Goal: Find specific page/section: Find specific page/section

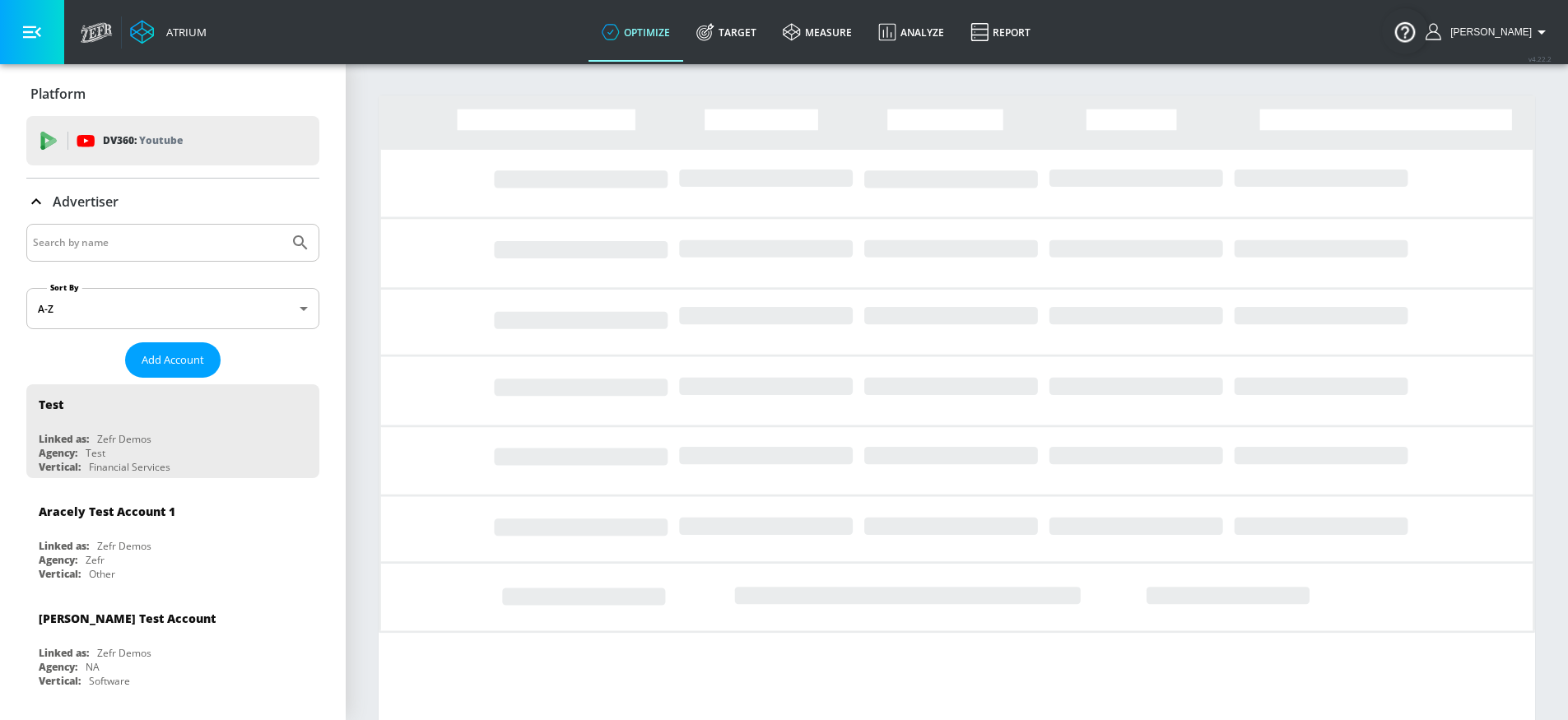
click at [122, 241] on input "Search by name" at bounding box center [157, 242] width 249 height 21
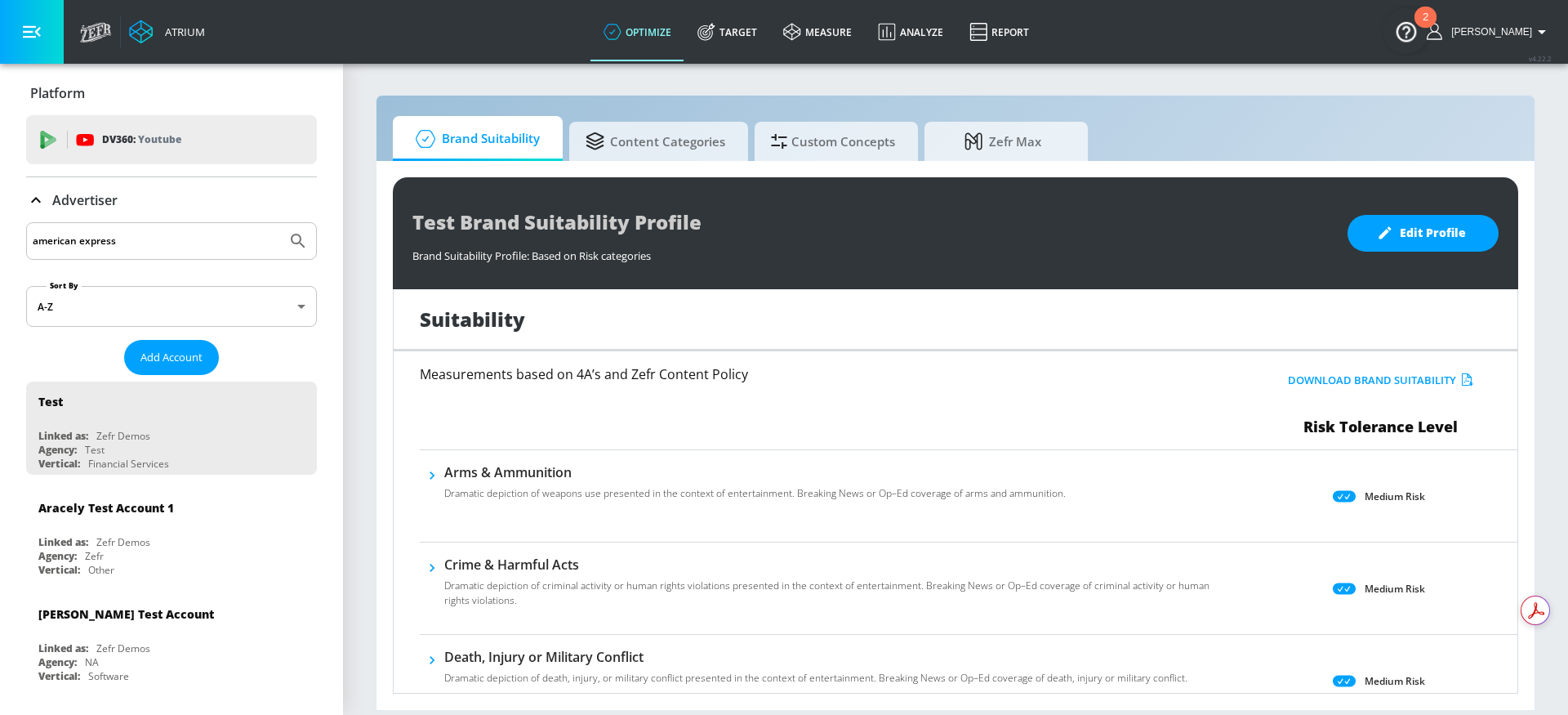
type input "american express"
click at [288, 241] on icon "Submit Search" at bounding box center [298, 241] width 20 height 20
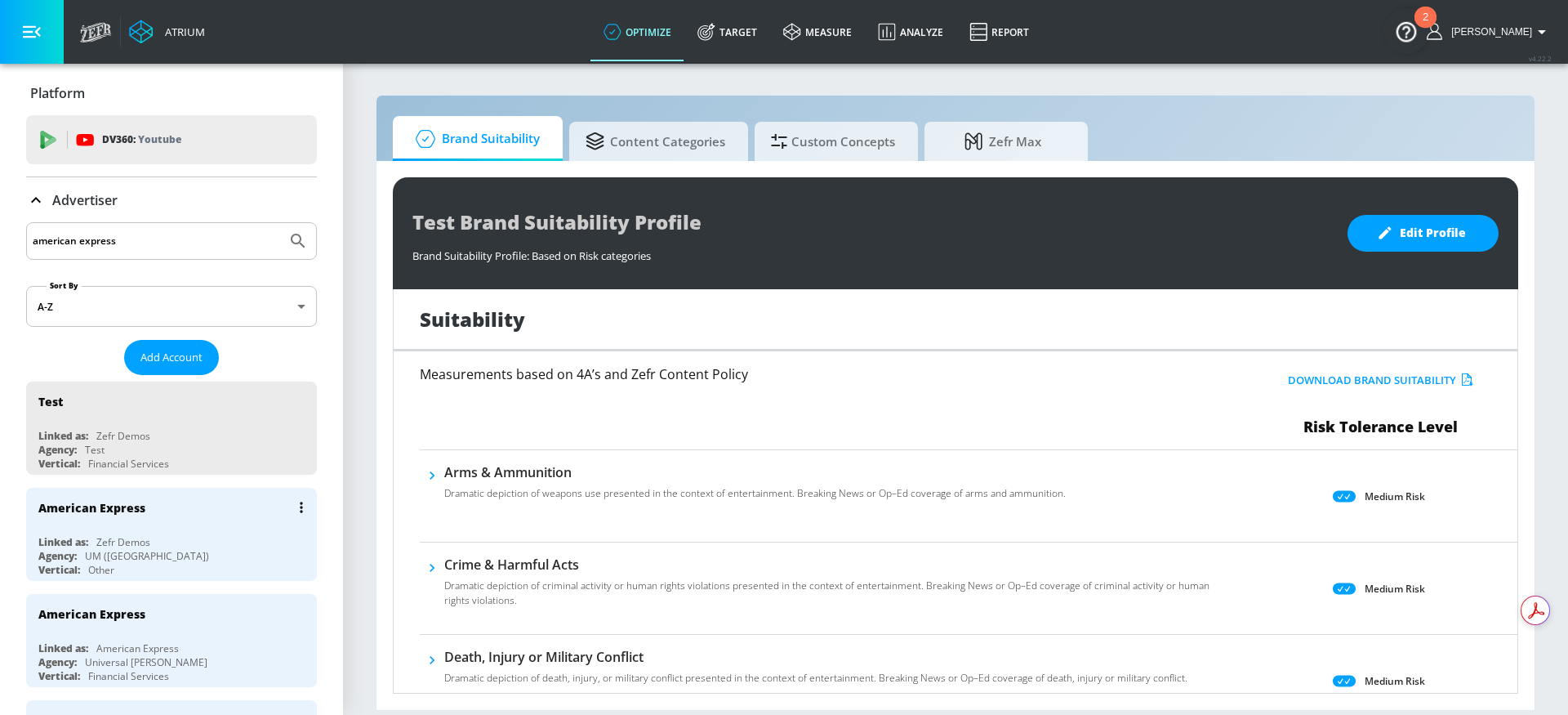
click at [180, 529] on div "American Express Linked as: Zefr Demos Agency: UM ([GEOGRAPHIC_DATA]) Vertical:…" at bounding box center [171, 534] width 291 height 93
